Goal: Information Seeking & Learning: Learn about a topic

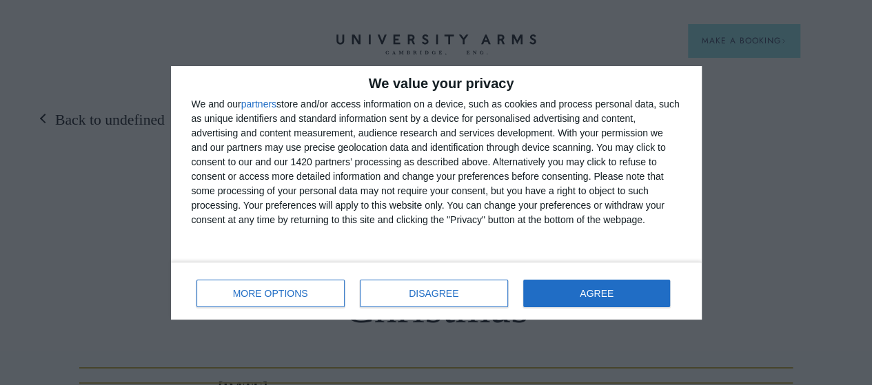
scroll to position [337, 0]
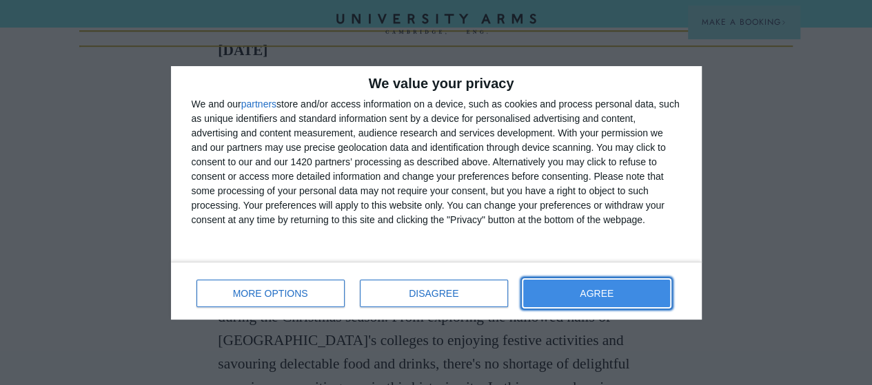
click at [638, 282] on button "AGREE" at bounding box center [597, 294] width 148 height 28
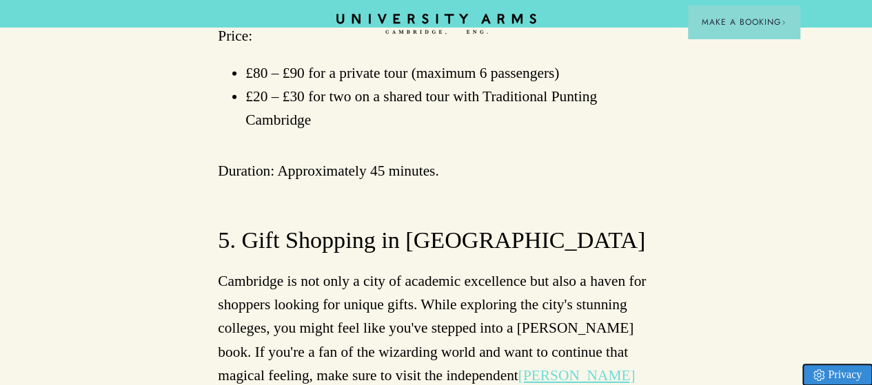
scroll to position [4853, 0]
